Goal: Check status: Check status

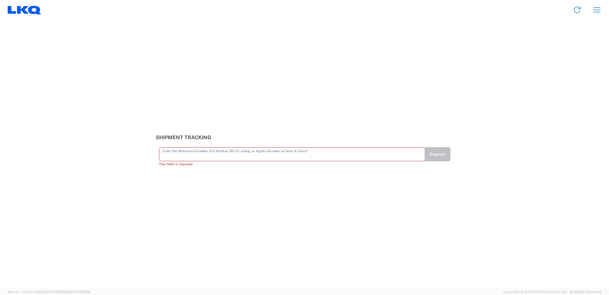
click at [316, 155] on input "text" at bounding box center [292, 153] width 259 height 11
paste input "56342144"
type input "56342144"
click at [439, 157] on button "Search" at bounding box center [438, 157] width 26 height 14
click at [433, 157] on button "Search" at bounding box center [438, 157] width 26 height 14
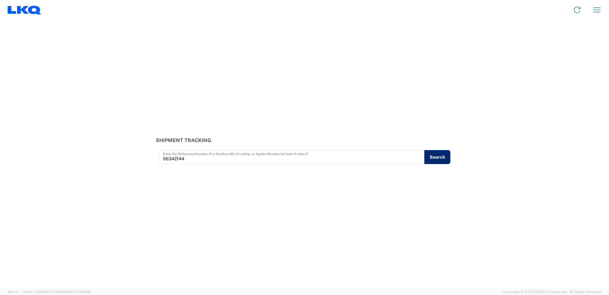
click at [434, 156] on button "Search" at bounding box center [438, 157] width 26 height 14
click at [254, 159] on input "56342144" at bounding box center [292, 156] width 259 height 11
click at [299, 154] on input "56342144" at bounding box center [292, 156] width 259 height 11
click at [442, 163] on button "Search" at bounding box center [438, 157] width 26 height 14
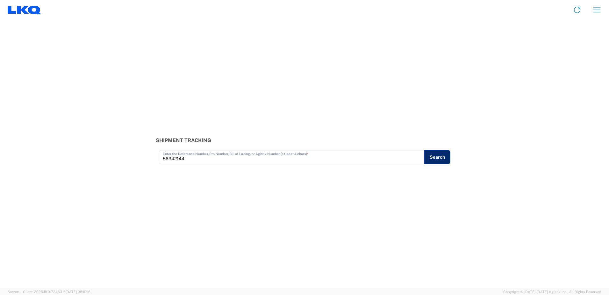
click at [439, 157] on button "Search" at bounding box center [438, 157] width 26 height 14
drag, startPoint x: 463, startPoint y: 51, endPoint x: 384, endPoint y: 75, distance: 82.3
drag, startPoint x: 384, startPoint y: 75, endPoint x: 352, endPoint y: 72, distance: 33.0
click at [352, 72] on div "Shipment Tracking 56342144 Enter the Reference Number, Pro Number, Bill of Ladi…" at bounding box center [304, 154] width 609 height 268
click at [441, 157] on button "Search" at bounding box center [438, 157] width 26 height 14
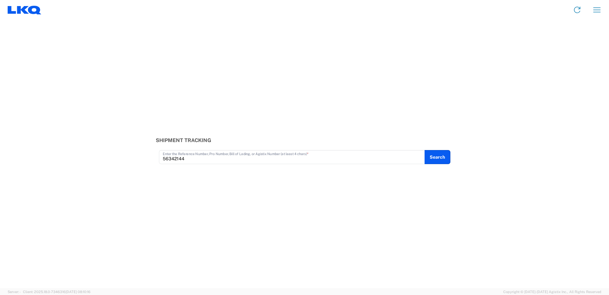
click at [446, 136] on div "Shipment Tracking 56342144 Enter the Reference Number, Pro Number, Bill of Ladi…" at bounding box center [304, 154] width 609 height 268
click at [448, 157] on button "Search" at bounding box center [438, 157] width 26 height 14
click at [449, 120] on div "Shipment Tracking 56342144 Enter the Reference Number, Pro Number, Bill of Ladi…" at bounding box center [304, 154] width 609 height 268
click at [324, 157] on input "56342144" at bounding box center [292, 156] width 259 height 11
click at [419, 159] on input "56342144" at bounding box center [292, 156] width 259 height 11
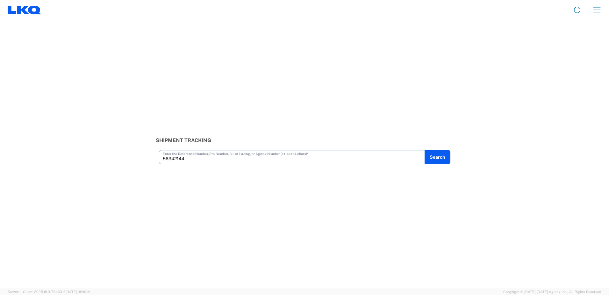
click at [419, 159] on input "56342144" at bounding box center [292, 156] width 259 height 11
click at [393, 159] on input "56342144" at bounding box center [292, 156] width 259 height 11
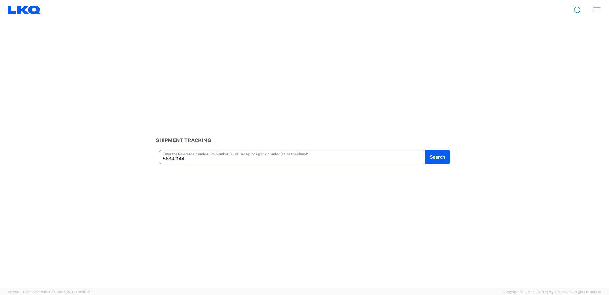
click at [396, 176] on div "Shipment Tracking 56342144 Enter the Reference Number, Pro Number, Bill of Ladi…" at bounding box center [304, 154] width 609 height 268
click at [441, 159] on button "Search" at bounding box center [438, 157] width 26 height 14
click at [442, 149] on div "Shipment Tracking 56342144 Enter the Reference Number, Pro Number, Bill of Ladi…" at bounding box center [304, 150] width 305 height 27
click at [438, 162] on button "Search" at bounding box center [438, 157] width 26 height 14
click at [0, 0] on div at bounding box center [0, 0] width 0 height 0
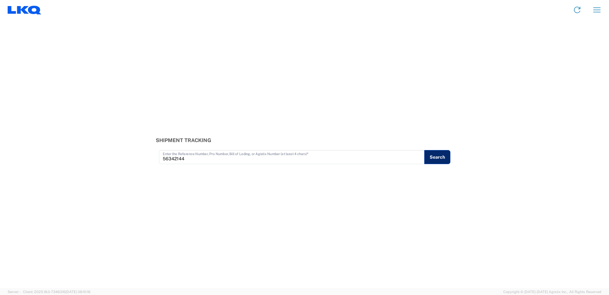
click at [438, 162] on button "Search" at bounding box center [438, 157] width 26 height 14
click at [246, 157] on input "56342144" at bounding box center [292, 156] width 259 height 11
